Goal: Information Seeking & Learning: Learn about a topic

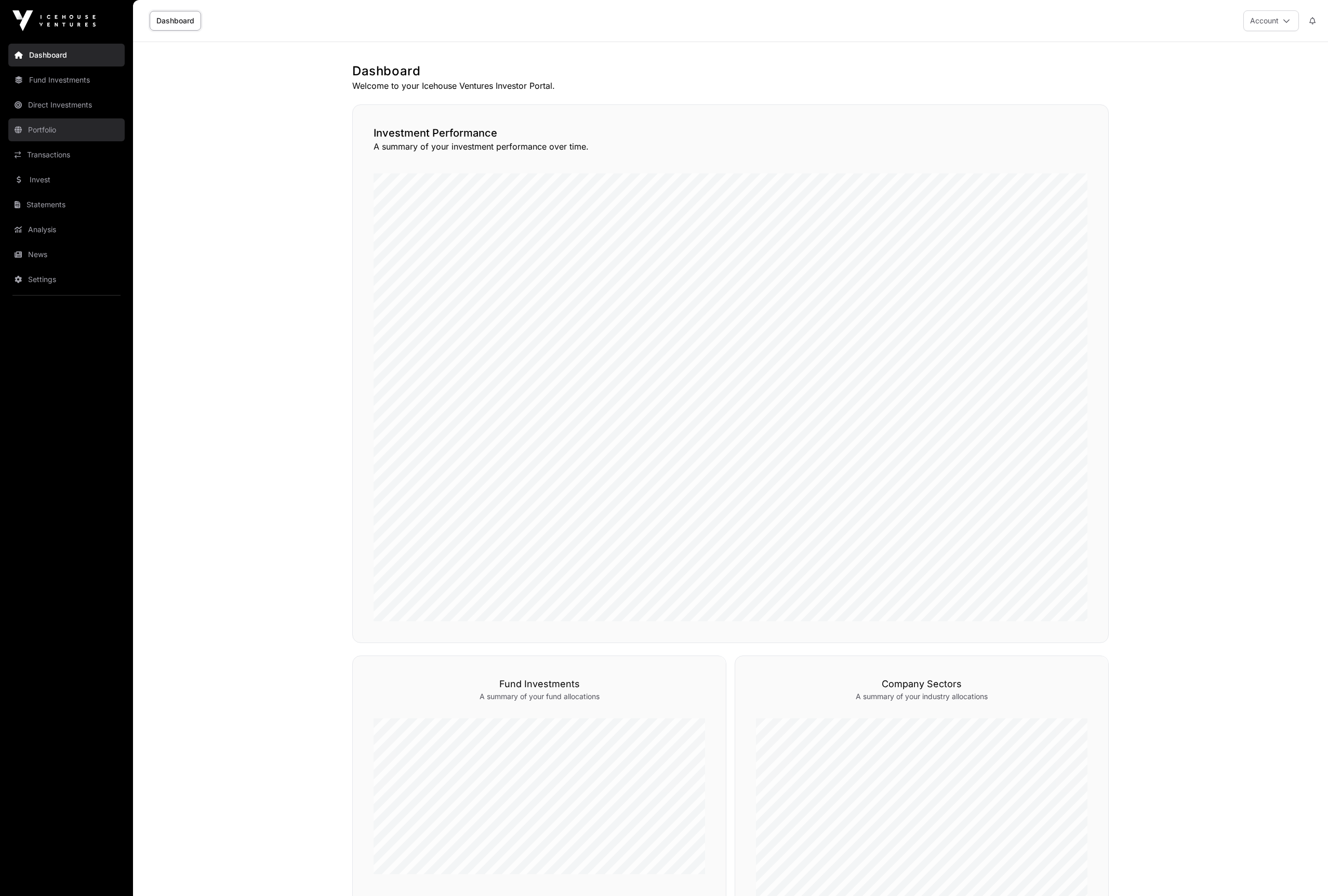
click at [66, 129] on link "Portfolio" at bounding box center [66, 129] width 116 height 23
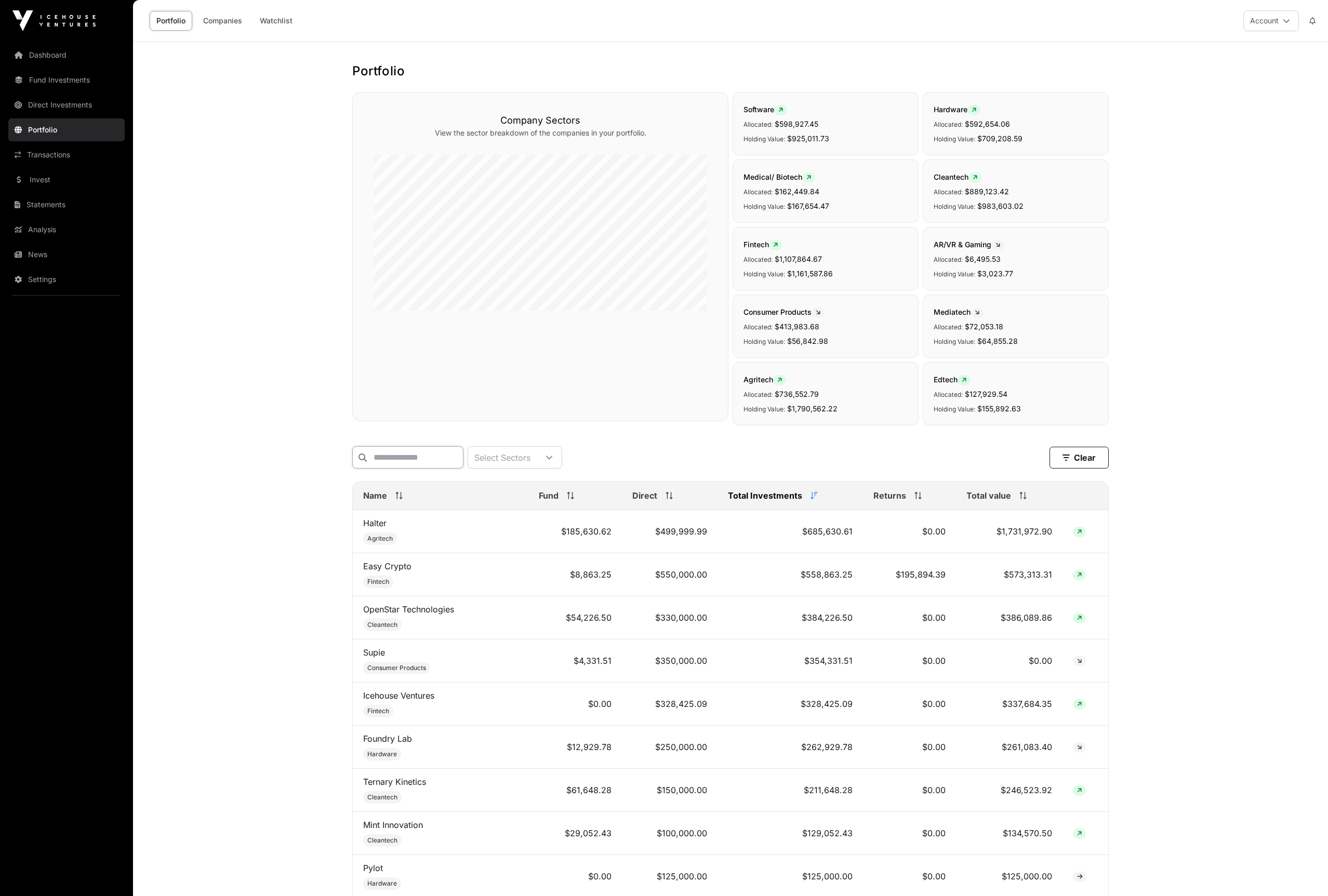
click at [421, 464] on input "text" at bounding box center [407, 457] width 111 height 23
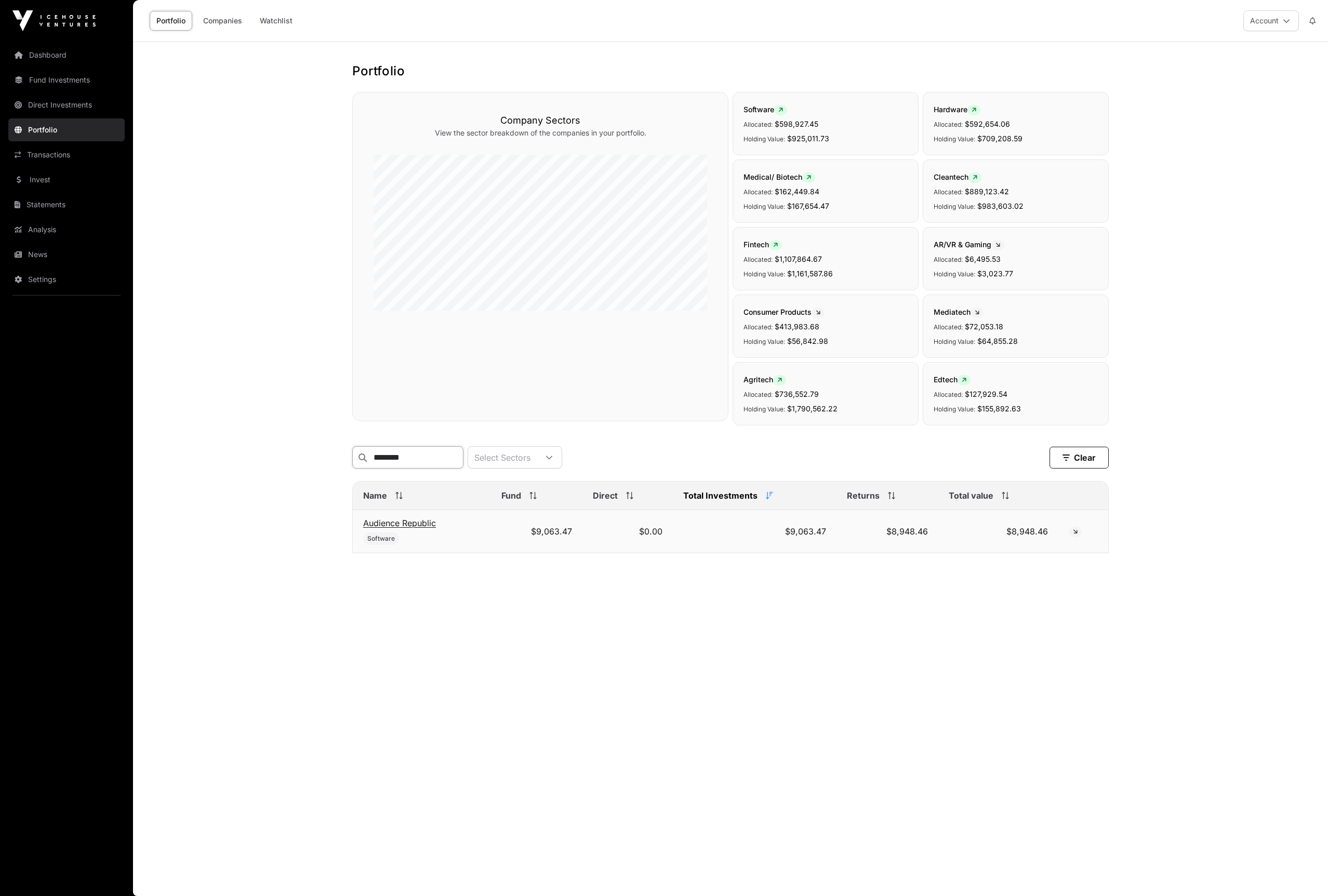
type input "********"
click at [412, 521] on link "Audience Republic" at bounding box center [399, 522] width 73 height 11
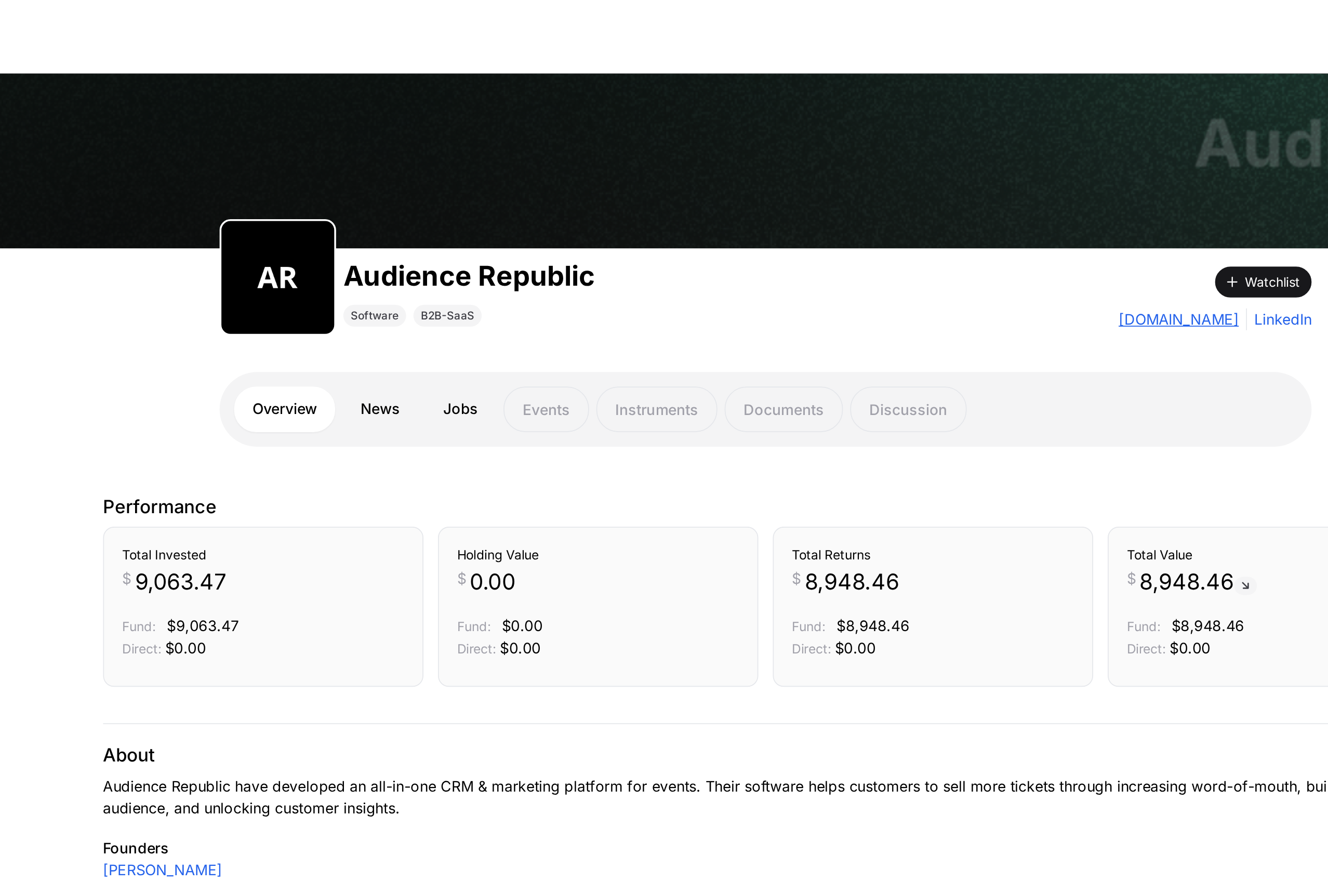
click at [932, 183] on link "[DOMAIN_NAME]" at bounding box center [966, 182] width 69 height 13
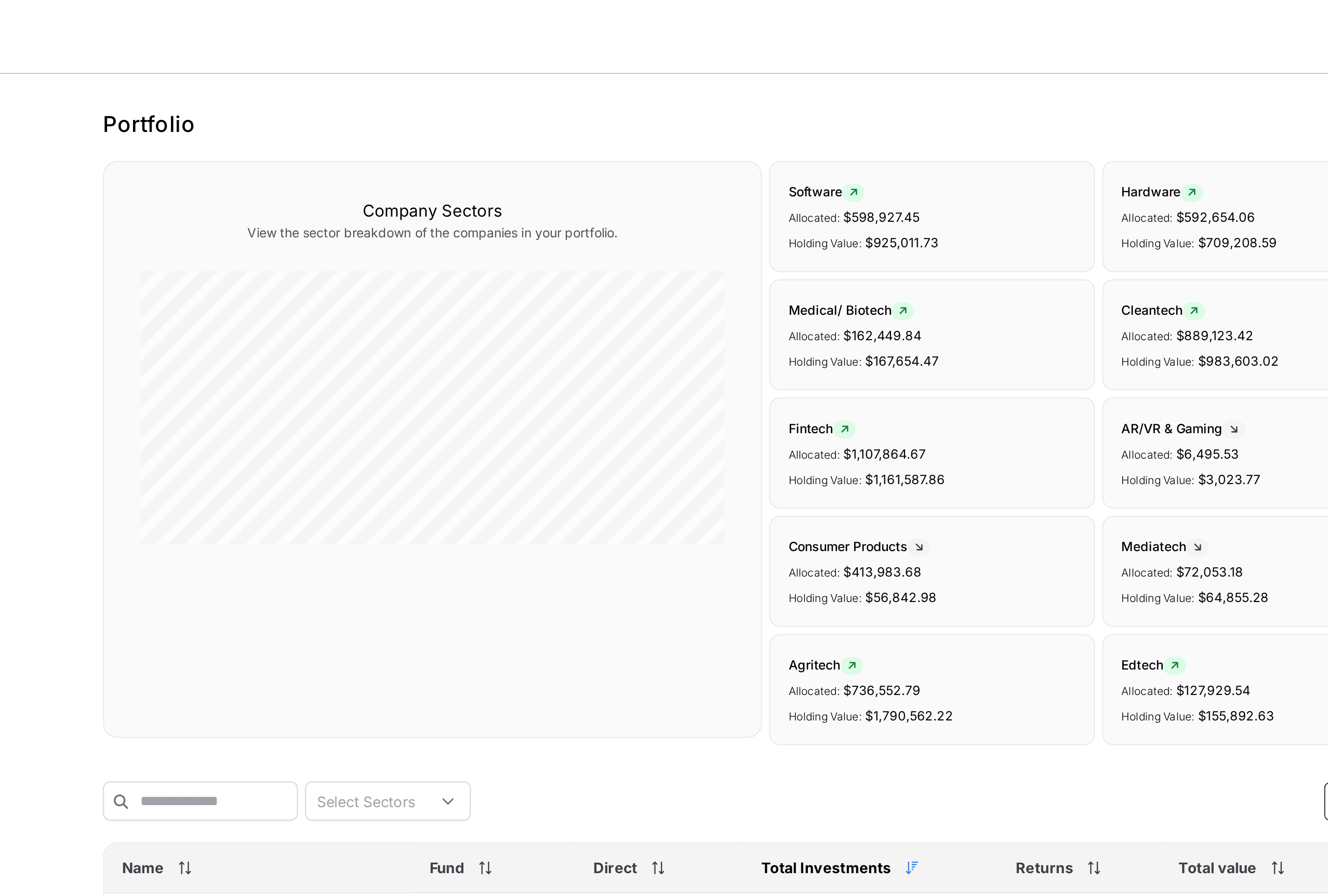
click at [617, 379] on div "Company Sectors View the sector breakdown of the companies in your portfolio." at bounding box center [540, 256] width 377 height 329
